Goal: Find specific page/section: Find specific page/section

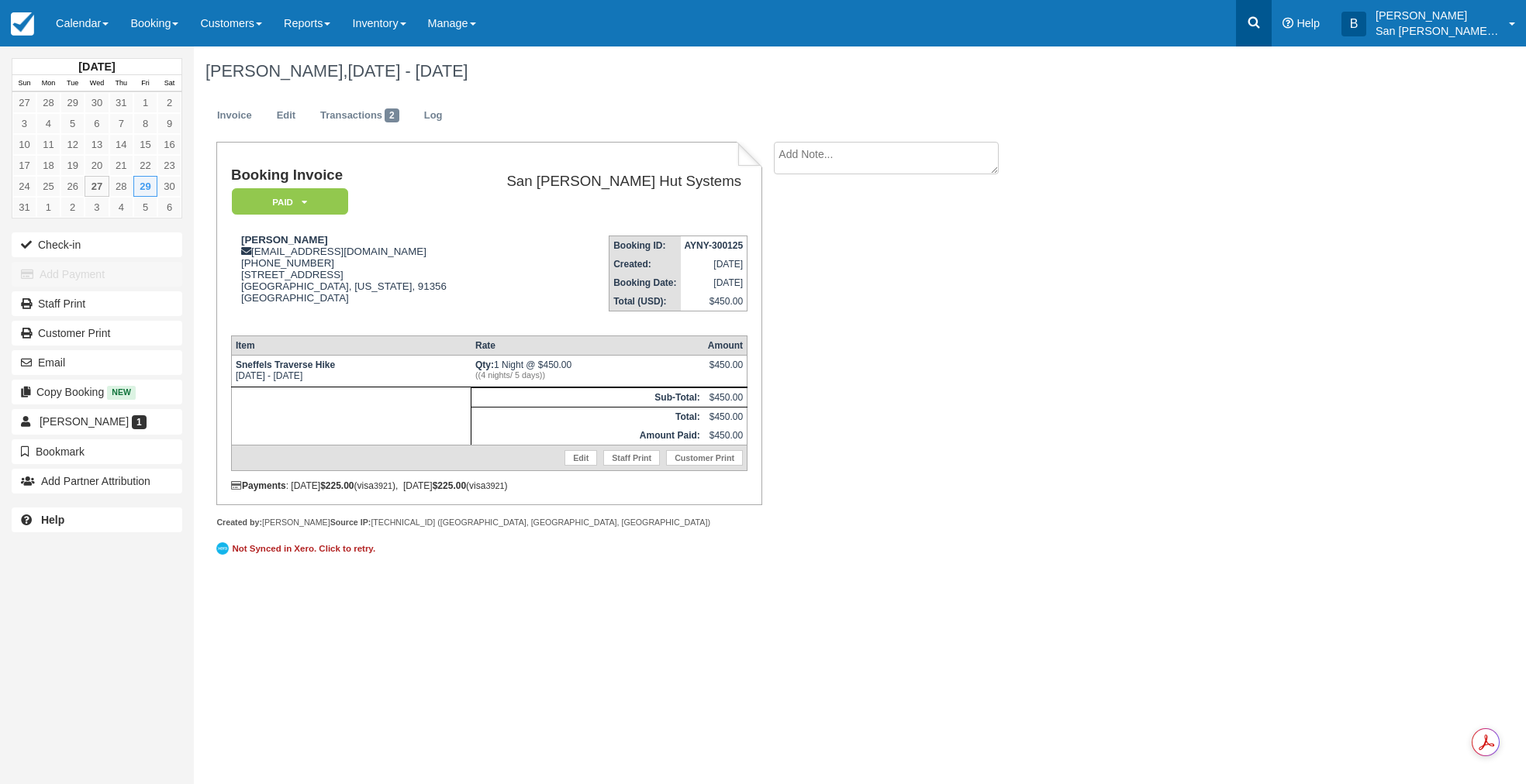
click at [1260, 20] on icon at bounding box center [1254, 23] width 11 height 11
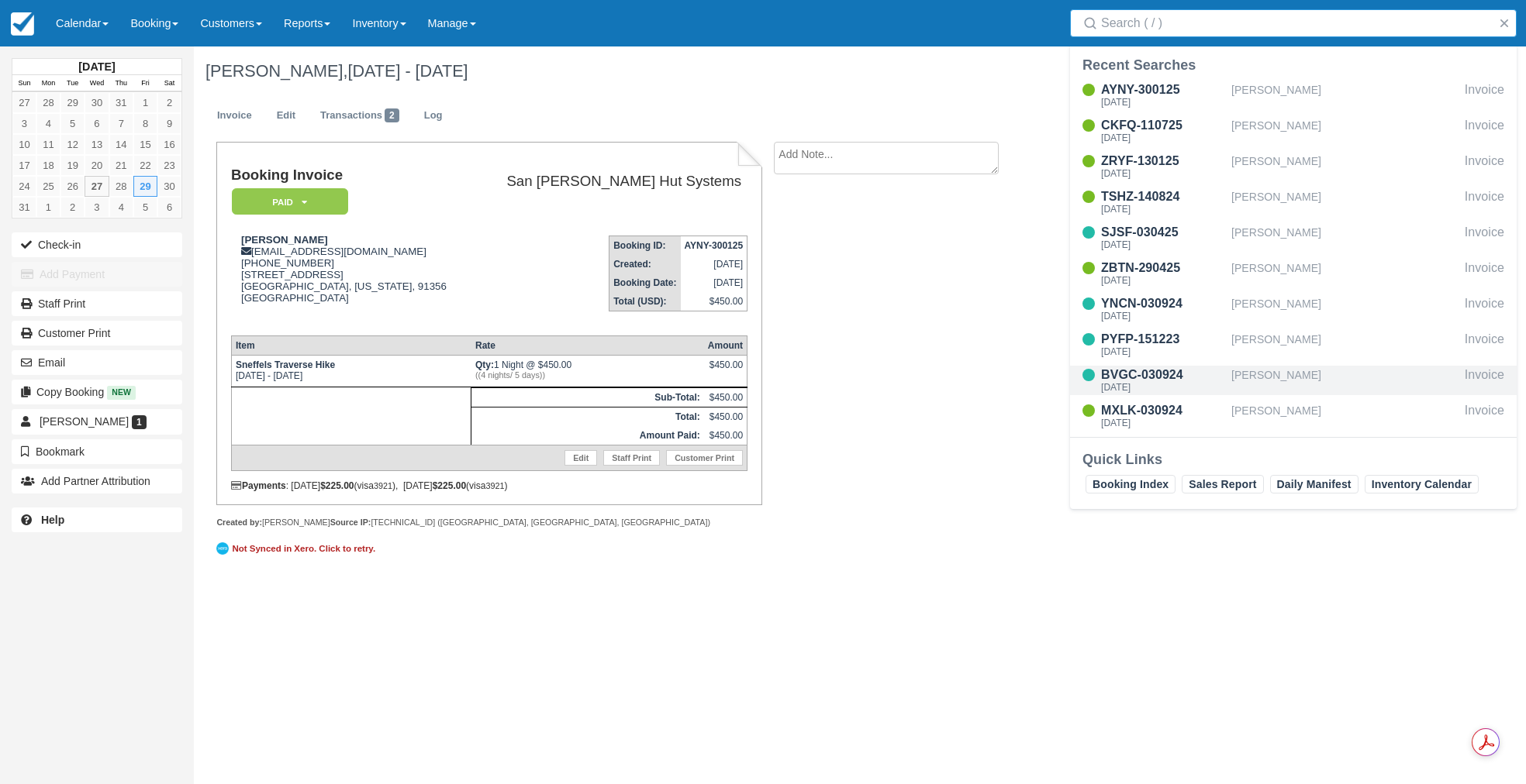
click at [1162, 372] on div "BVGC-030924" at bounding box center [1163, 374] width 124 height 18
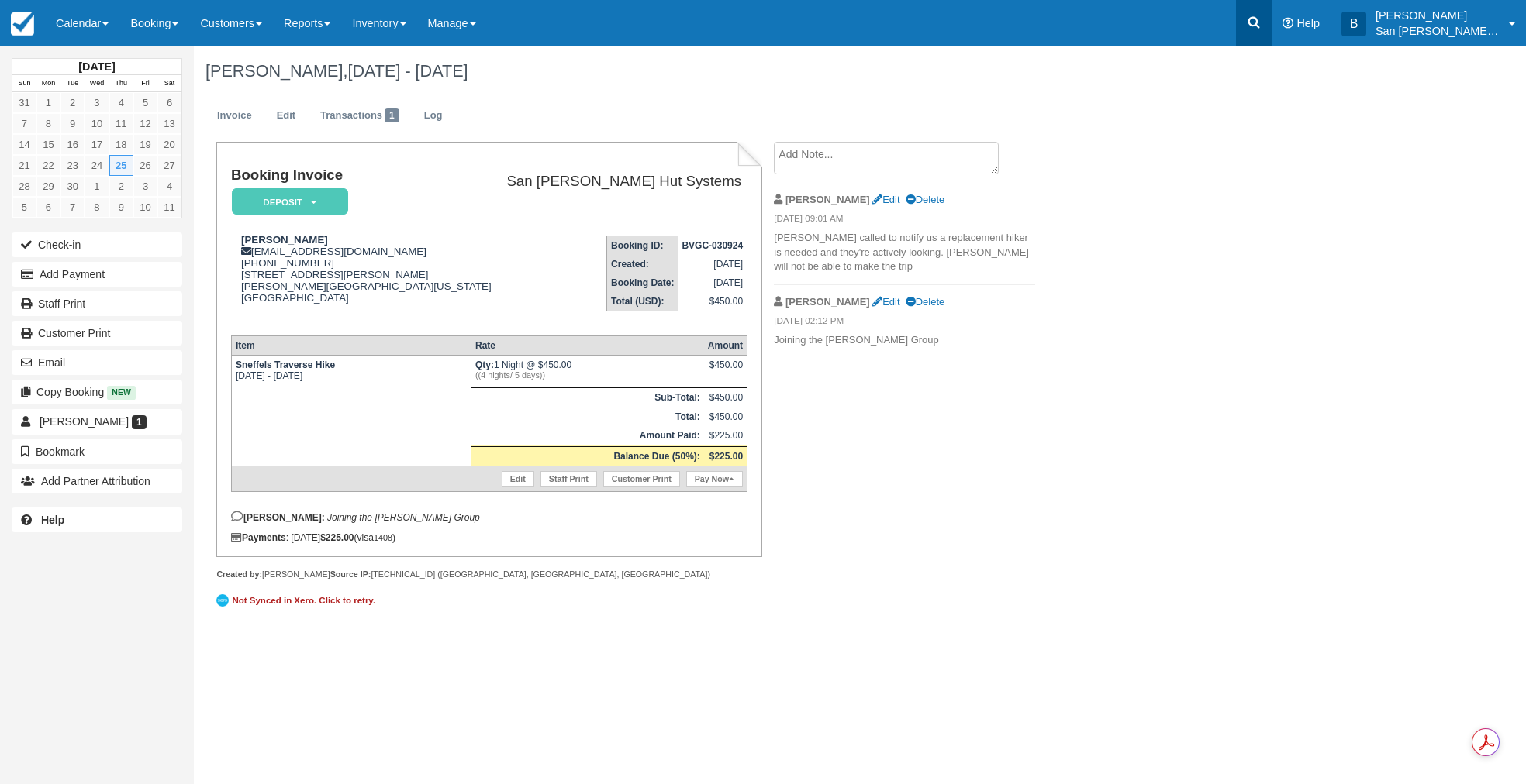
click at [1271, 39] on link at bounding box center [1254, 23] width 36 height 46
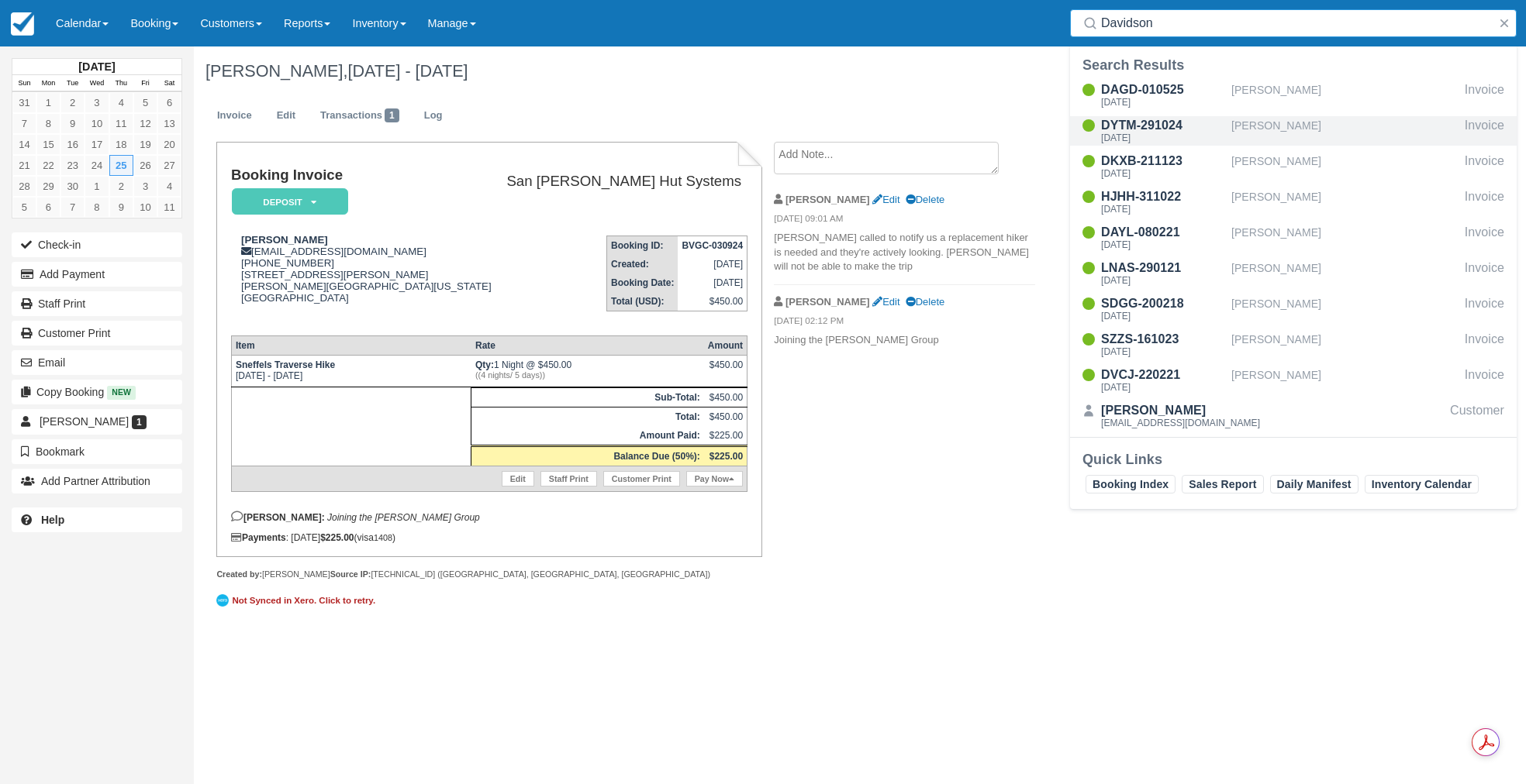
type input "Davidson"
click at [1153, 133] on div "Mon Aug 25 2025" at bounding box center [1163, 137] width 124 height 10
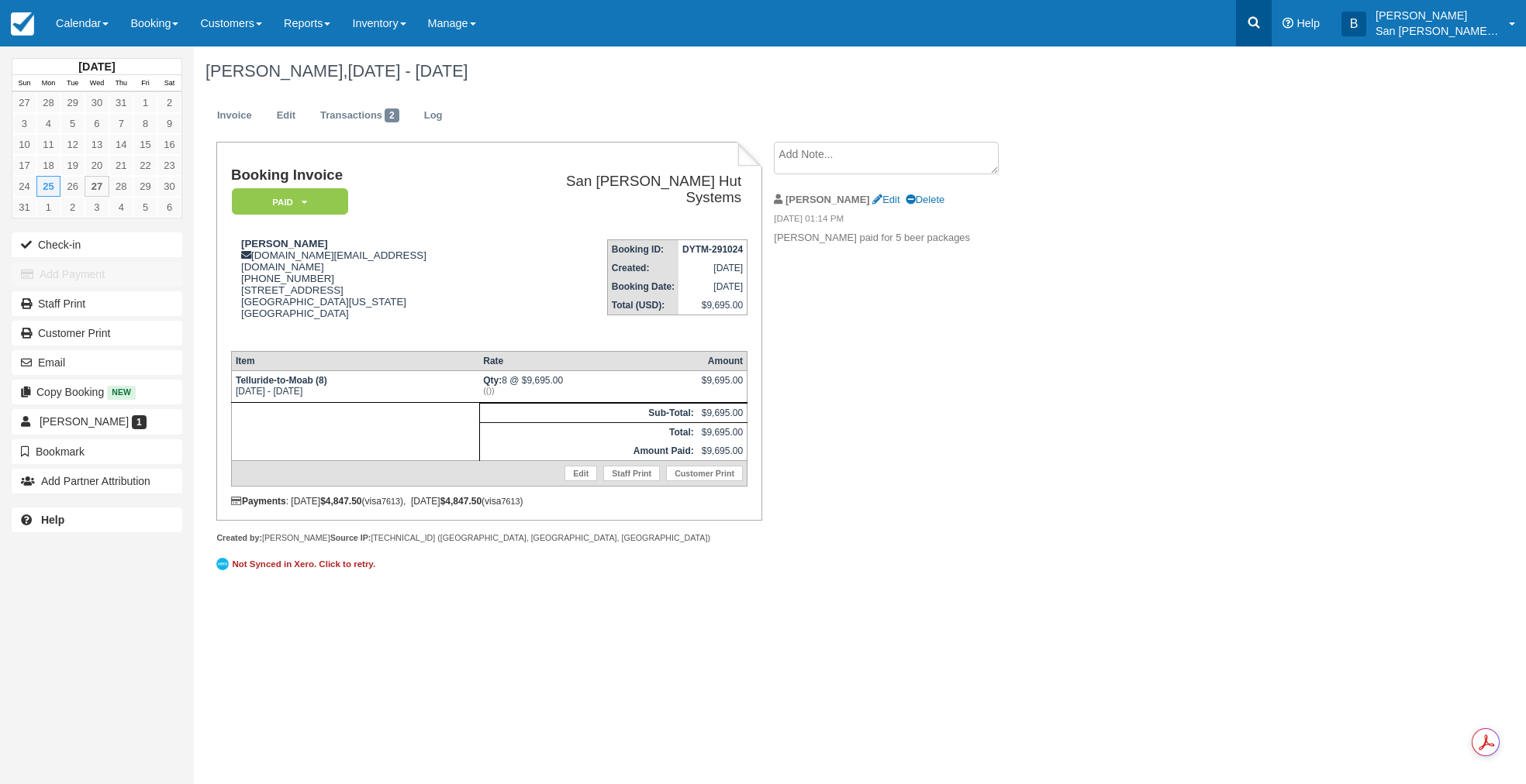
click at [1272, 24] on link at bounding box center [1254, 23] width 36 height 46
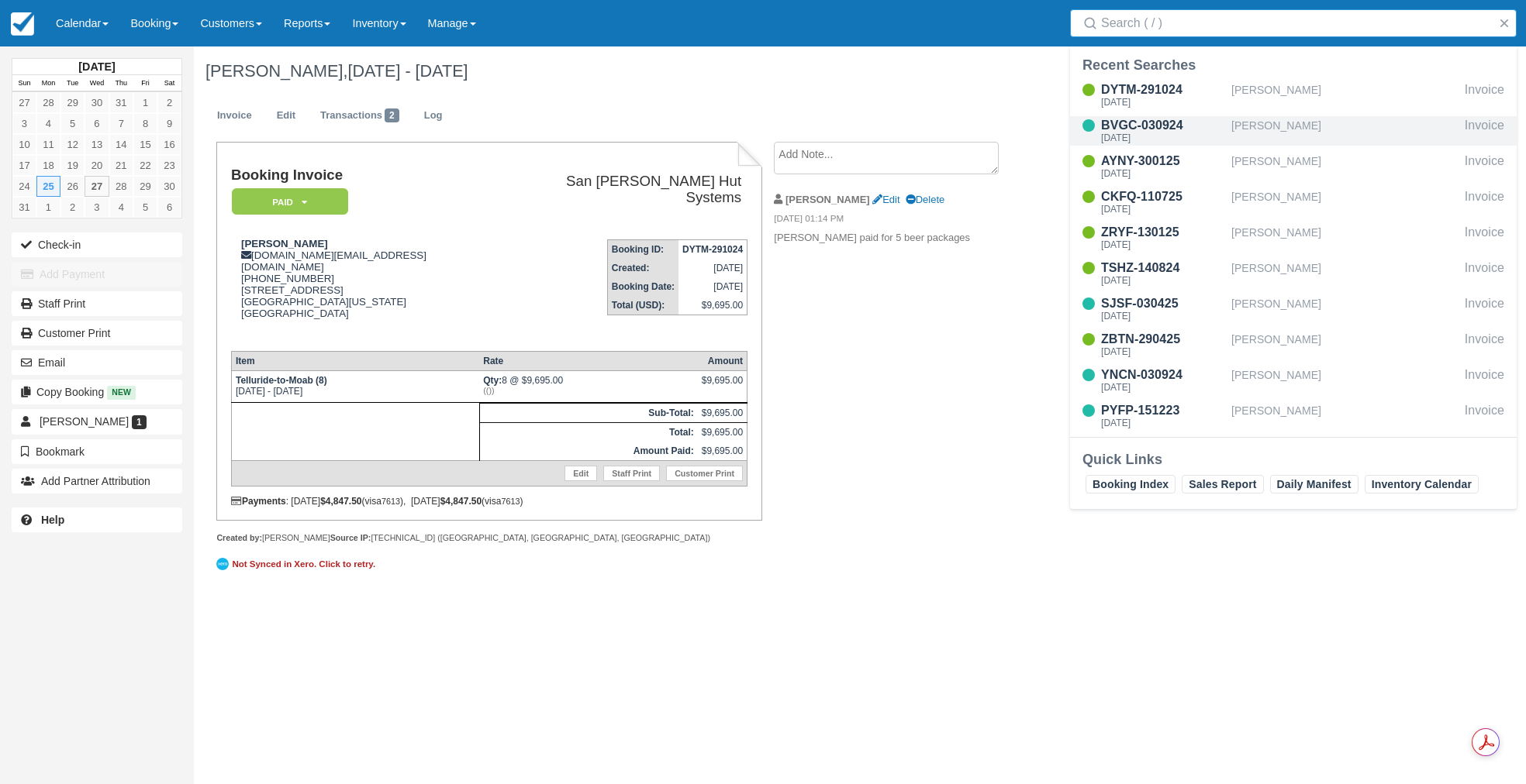
click at [1123, 124] on div "BVGC-030924" at bounding box center [1163, 125] width 124 height 18
